Goal: Download file/media

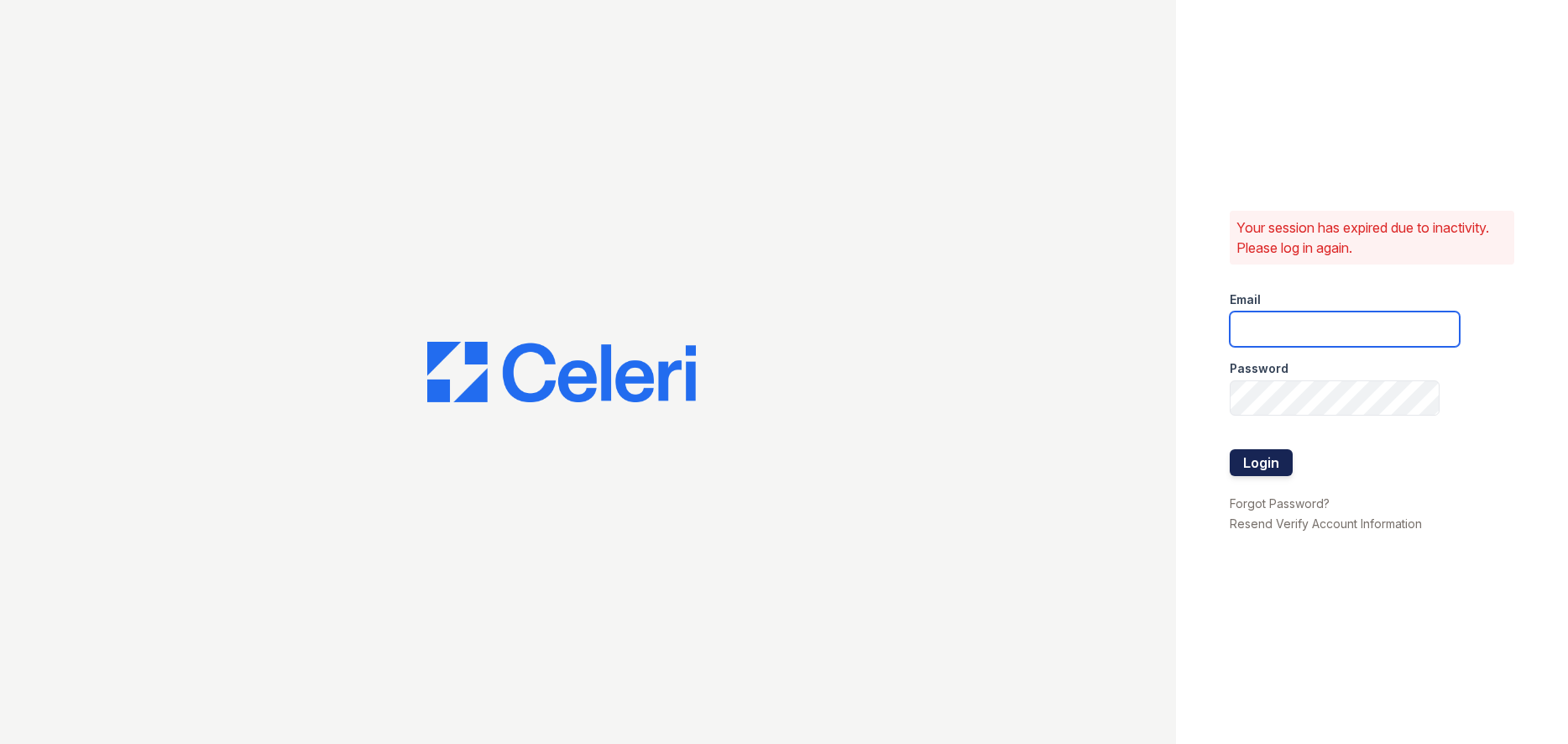
type input "[PERSON_NAME][EMAIL_ADDRESS][PERSON_NAME][PERSON_NAME][DOMAIN_NAME]"
click at [1261, 455] on button "Login" at bounding box center [1261, 463] width 63 height 27
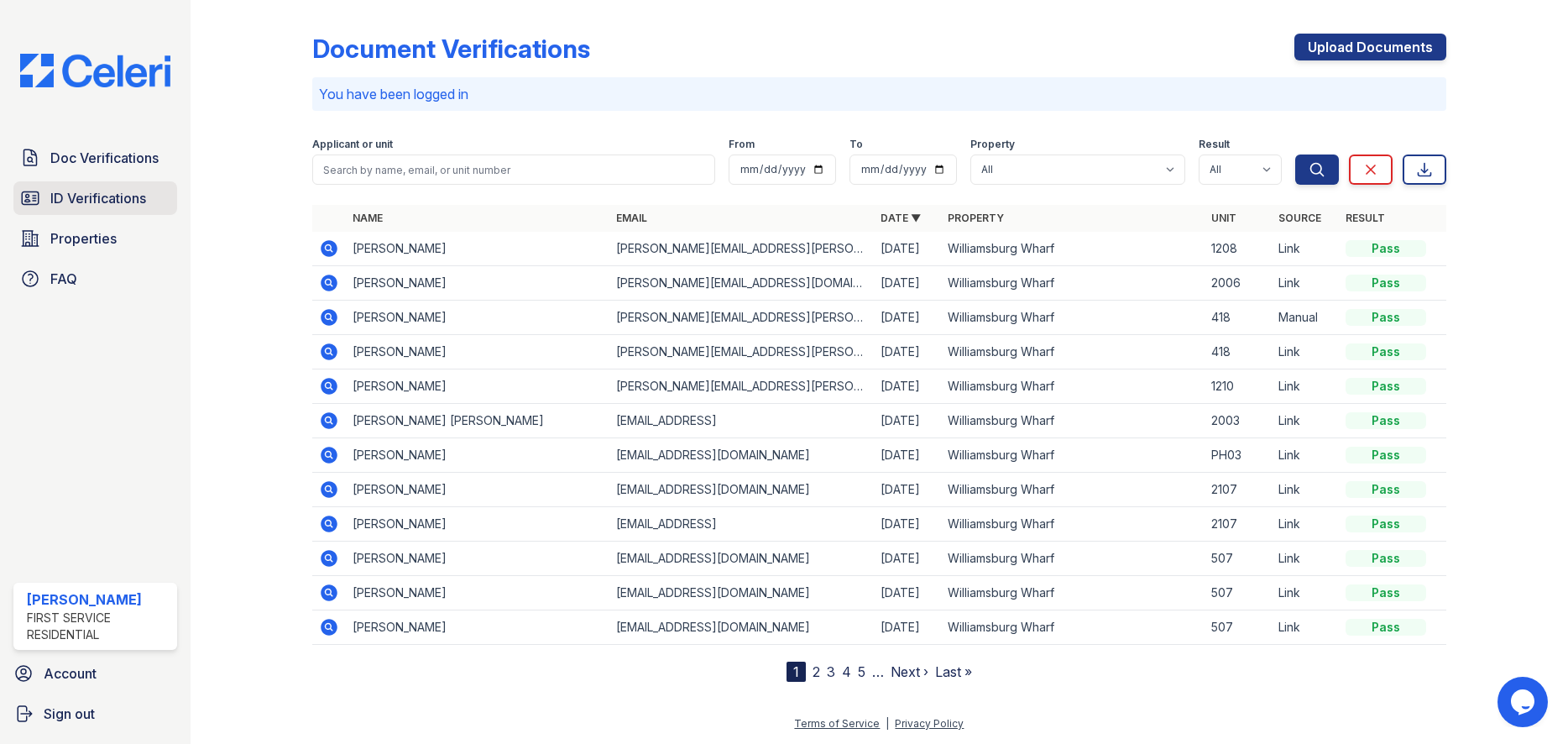
drag, startPoint x: 131, startPoint y: 199, endPoint x: 120, endPoint y: 205, distance: 12.5
click at [131, 200] on span "ID Verifications" at bounding box center [98, 198] width 96 height 20
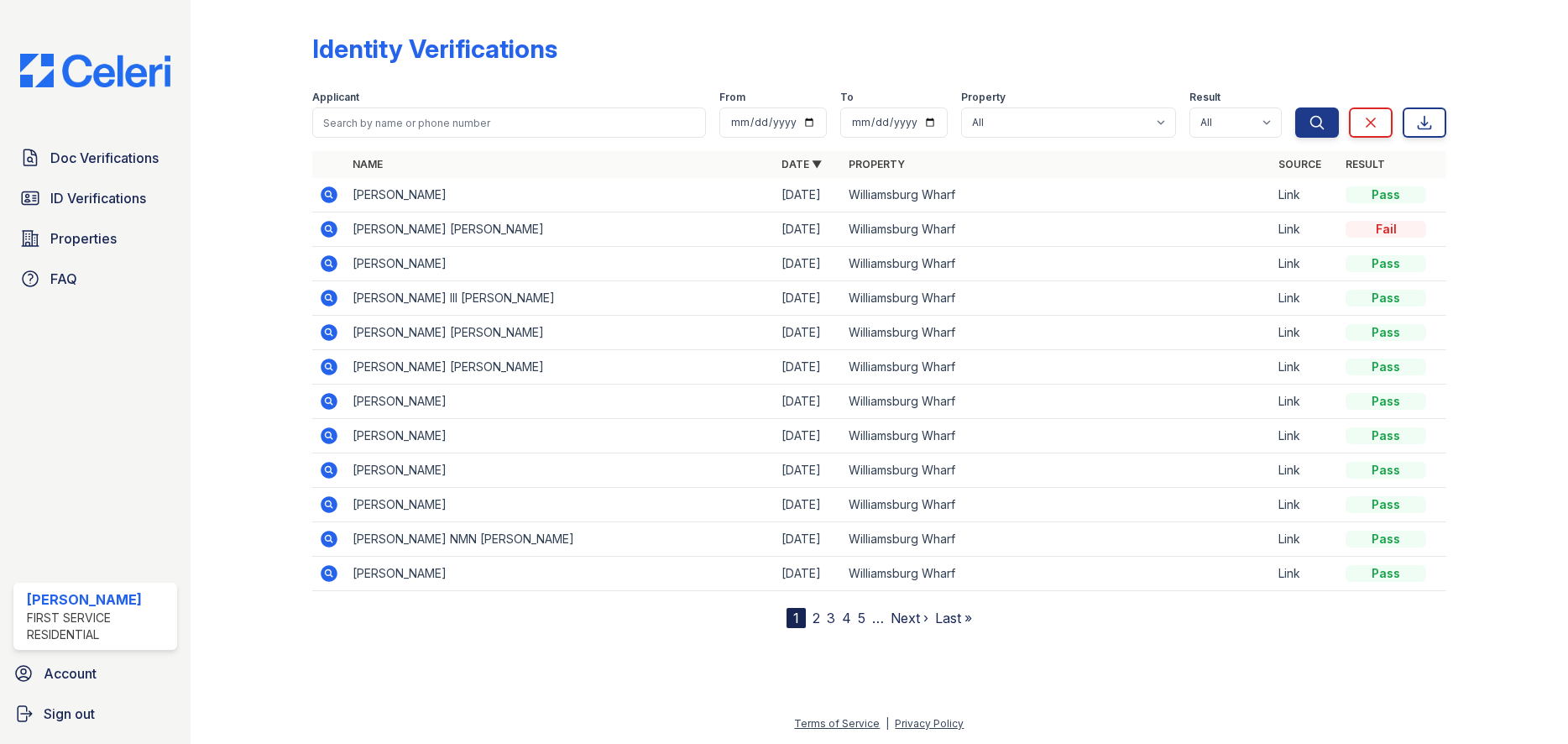
click at [337, 228] on icon at bounding box center [328, 229] width 17 height 17
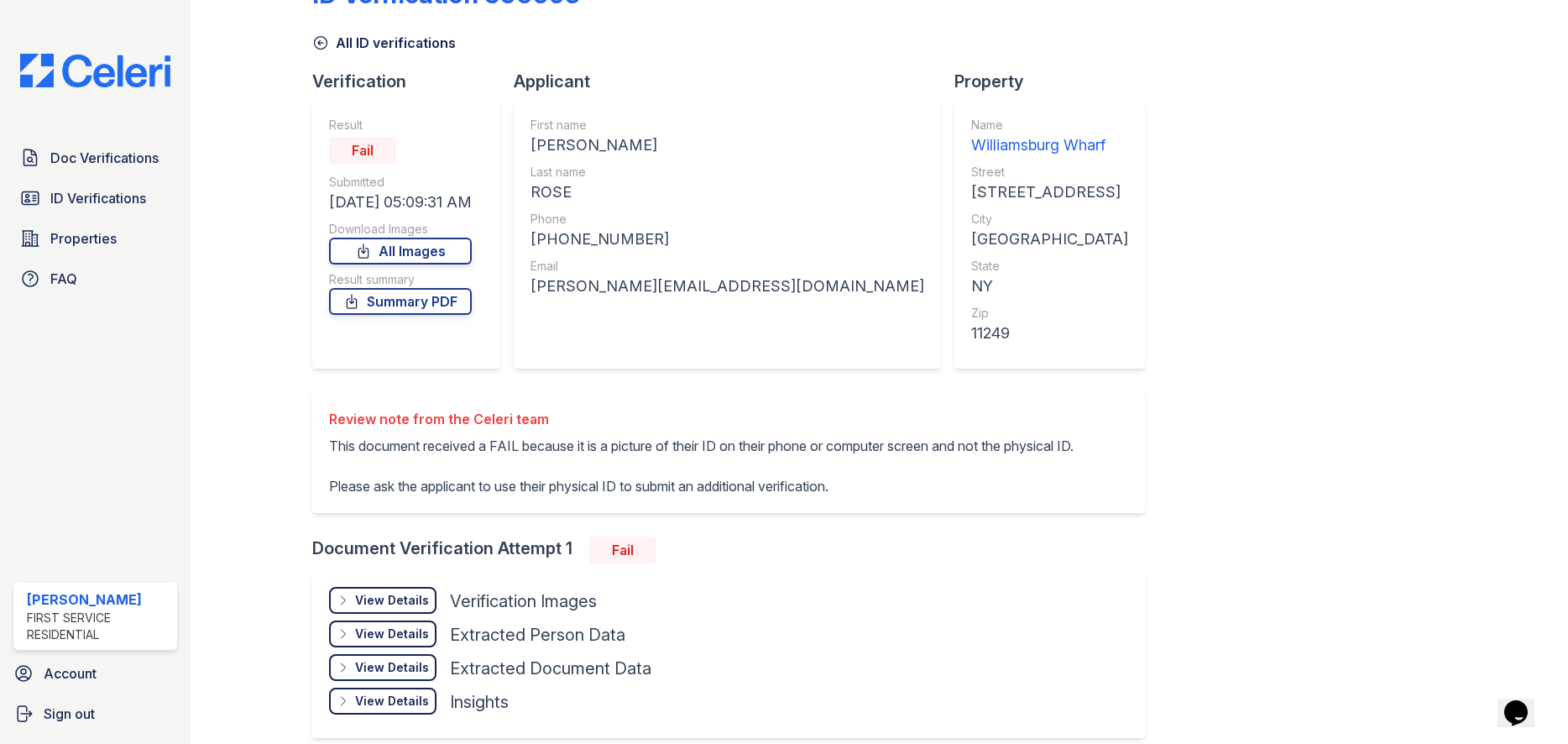
scroll to position [150, 0]
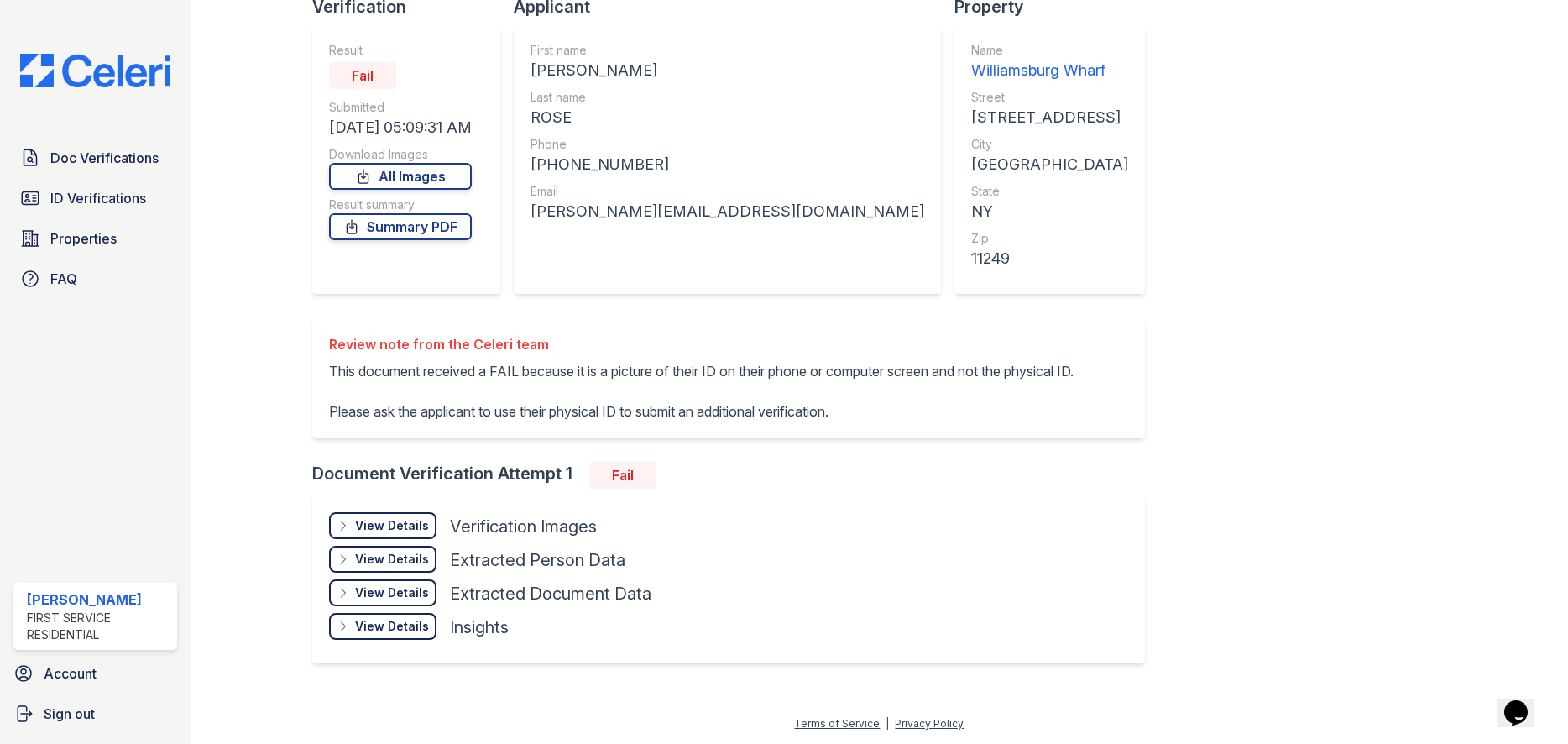
click at [383, 524] on div "View Details" at bounding box center [392, 525] width 74 height 17
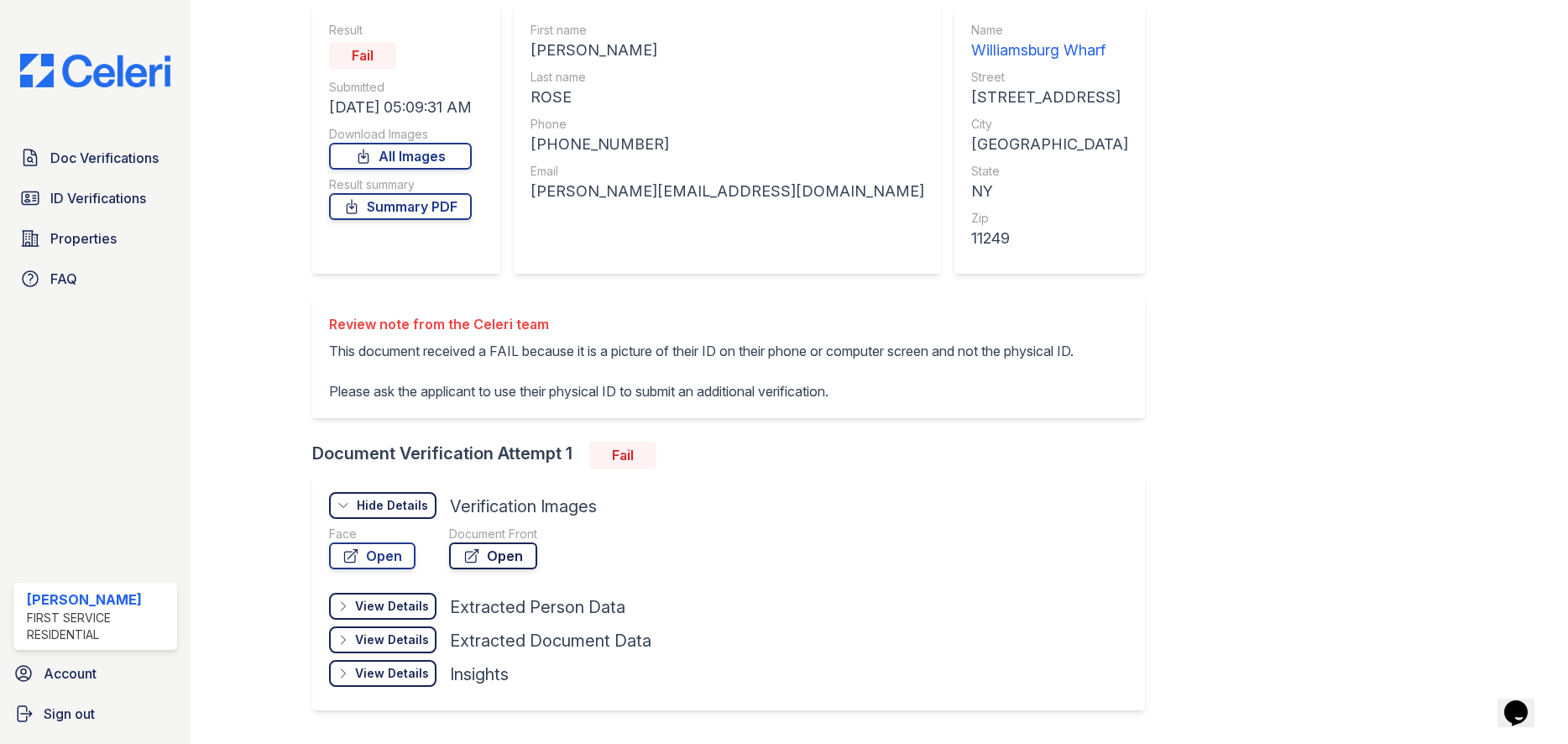
click at [497, 570] on link "Open" at bounding box center [493, 556] width 88 height 27
click at [69, 152] on span "Doc Verifications" at bounding box center [104, 158] width 108 height 20
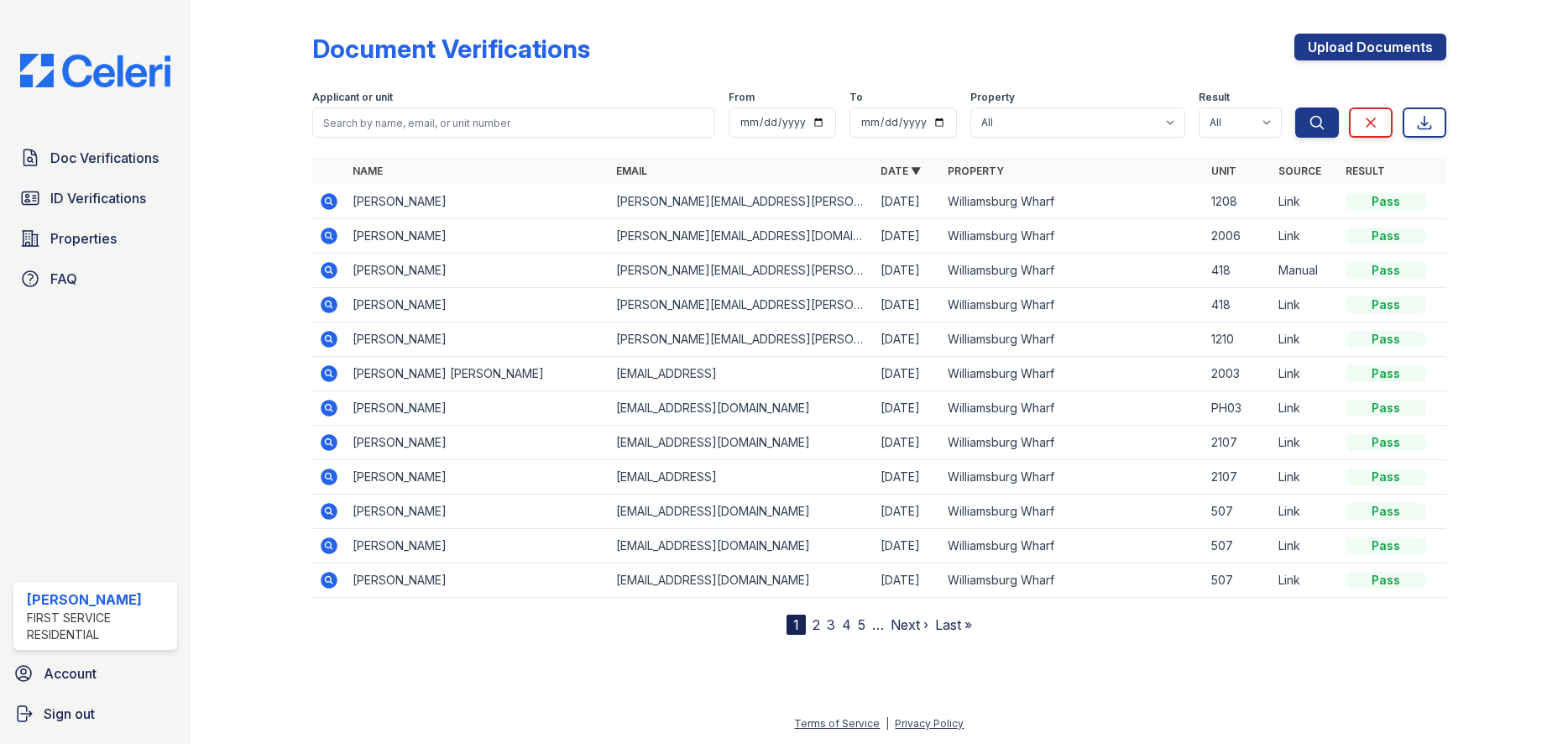
click at [336, 236] on icon at bounding box center [328, 235] width 17 height 17
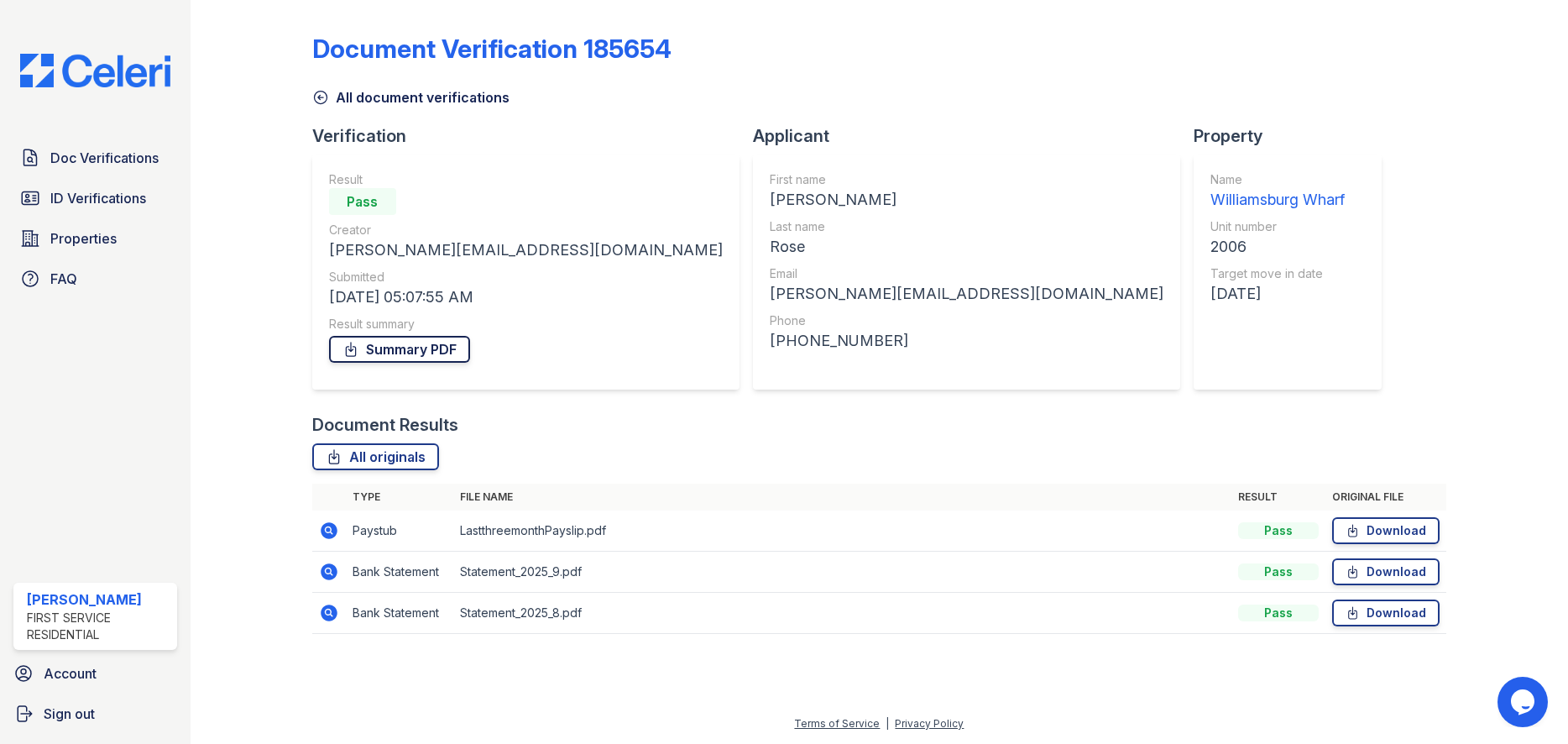
click at [394, 338] on link "Summary PDF" at bounding box center [400, 349] width 141 height 27
click at [1410, 574] on link "Download" at bounding box center [1385, 572] width 107 height 27
click at [1397, 614] on link "Download" at bounding box center [1385, 612] width 107 height 27
